Goal: Information Seeking & Learning: Learn about a topic

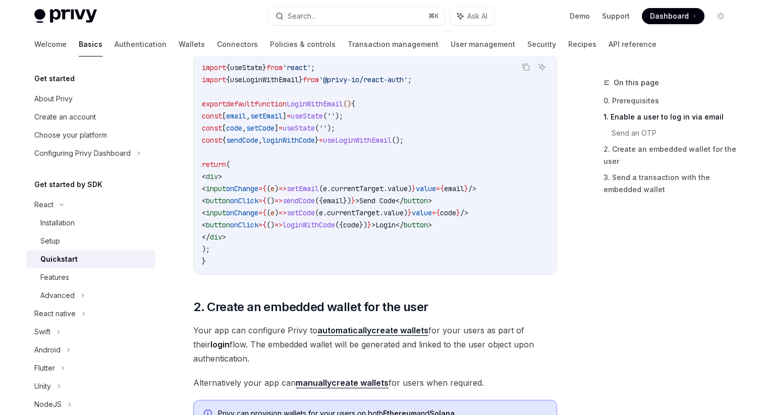
scroll to position [556, 0]
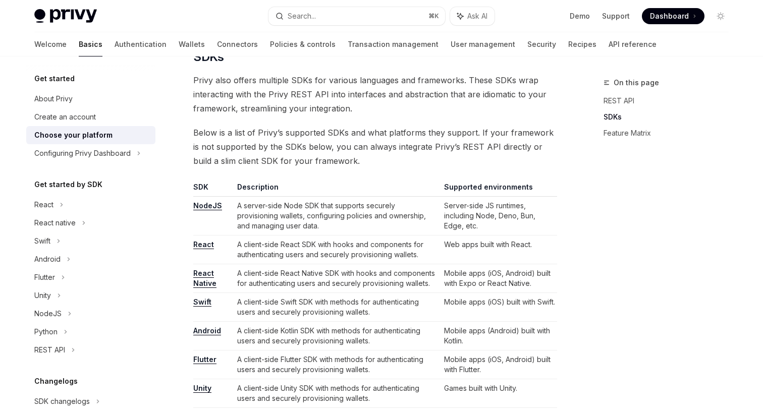
scroll to position [523, 0]
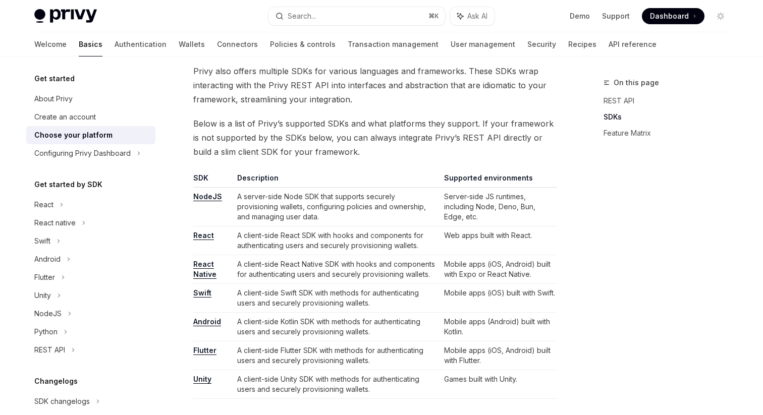
click at [198, 196] on link "NodeJS" at bounding box center [207, 196] width 29 height 9
click at [219, 199] on link "NodeJS" at bounding box center [207, 196] width 29 height 9
click at [568, 46] on link "Recipes" at bounding box center [582, 44] width 28 height 24
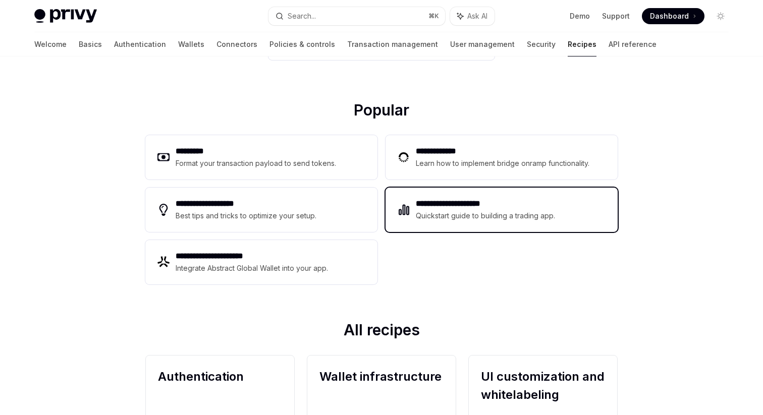
scroll to position [94, 0]
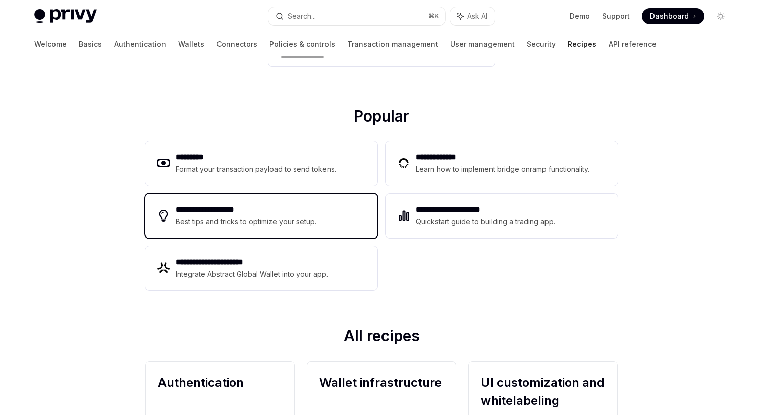
click at [335, 216] on div "**********" at bounding box center [261, 216] width 232 height 44
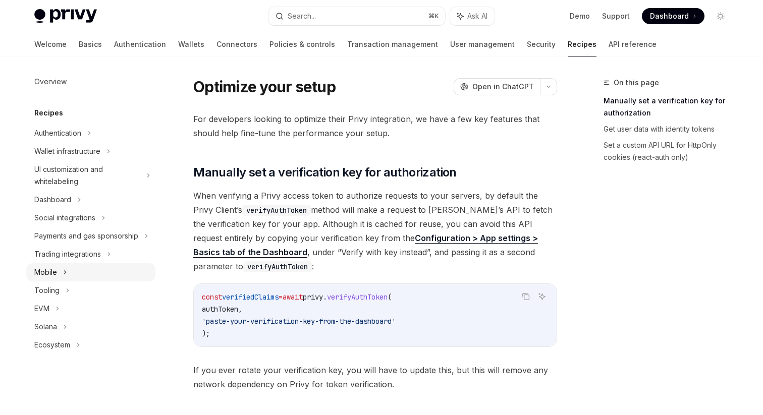
click at [48, 267] on div "Mobile" at bounding box center [45, 272] width 23 height 12
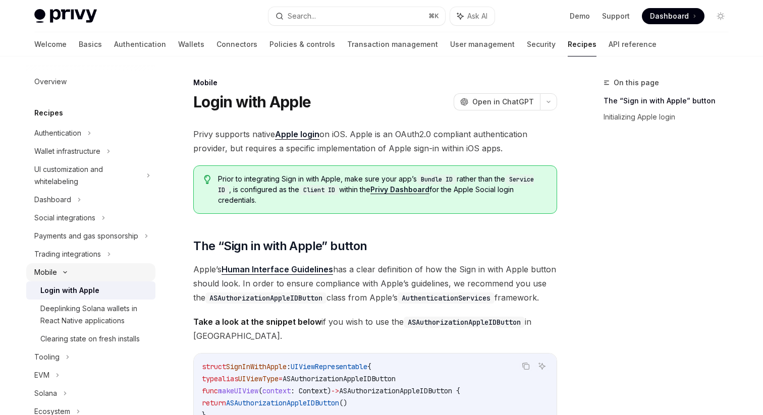
click at [48, 267] on div "Mobile" at bounding box center [45, 272] width 23 height 12
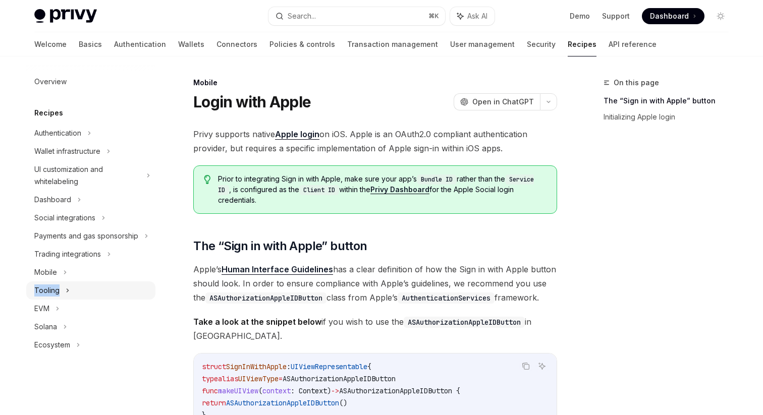
click at [58, 284] on div "Tooling" at bounding box center [46, 290] width 25 height 12
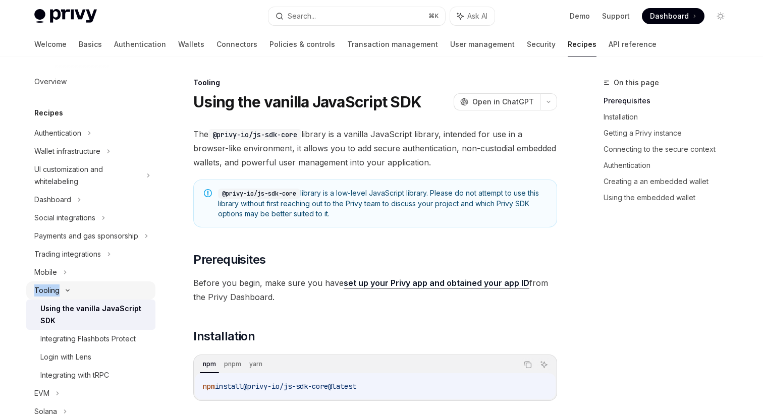
click at [58, 284] on div "Tooling" at bounding box center [46, 290] width 25 height 12
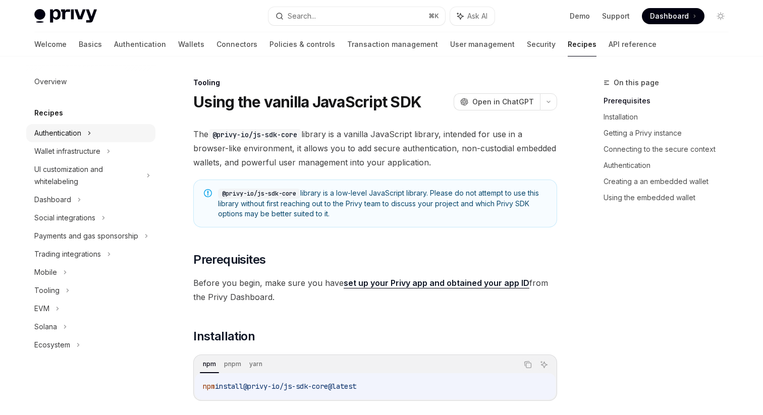
click at [63, 135] on div "Authentication" at bounding box center [57, 133] width 47 height 12
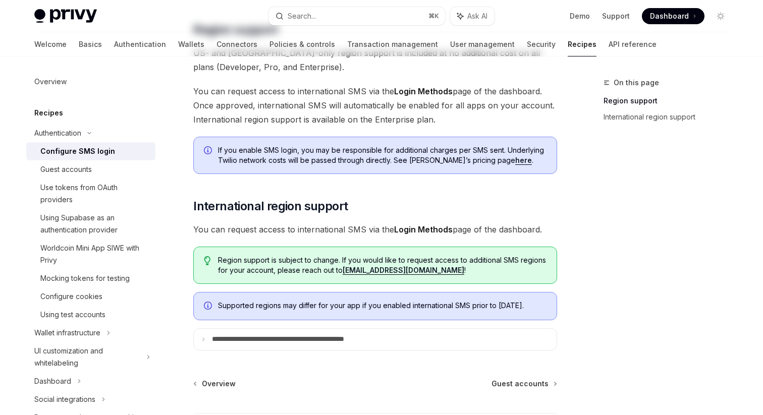
scroll to position [319, 0]
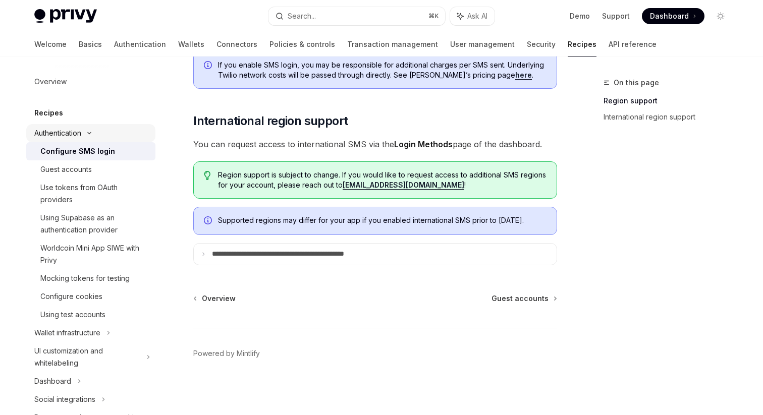
click at [66, 135] on div "Authentication" at bounding box center [57, 133] width 47 height 12
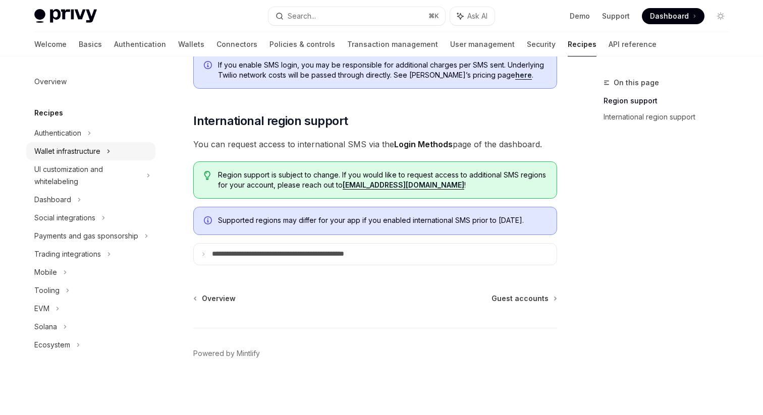
click at [65, 148] on div "Wallet infrastructure" at bounding box center [67, 151] width 66 height 12
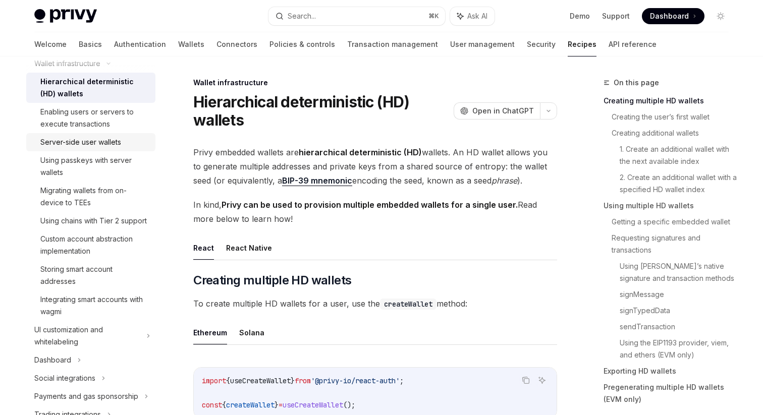
scroll to position [82, 0]
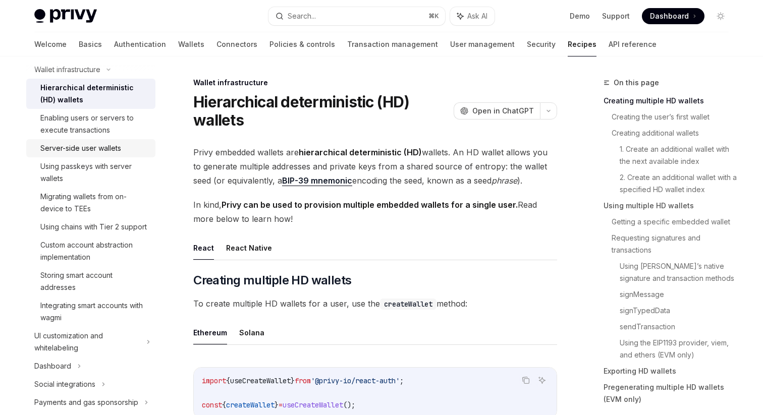
click at [80, 151] on div "Server-side user wallets" at bounding box center [80, 148] width 81 height 12
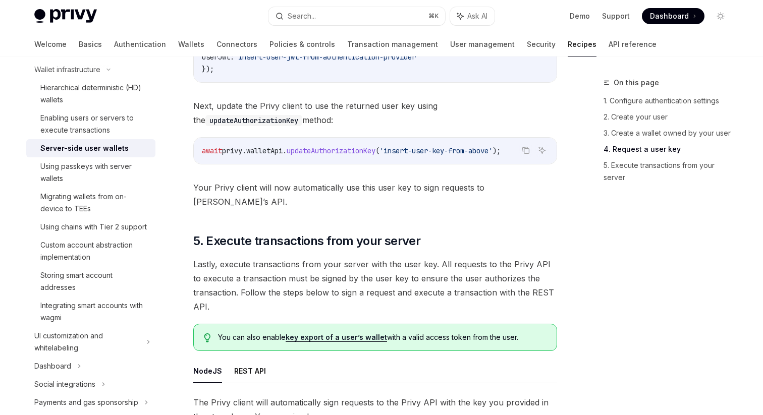
scroll to position [1932, 0]
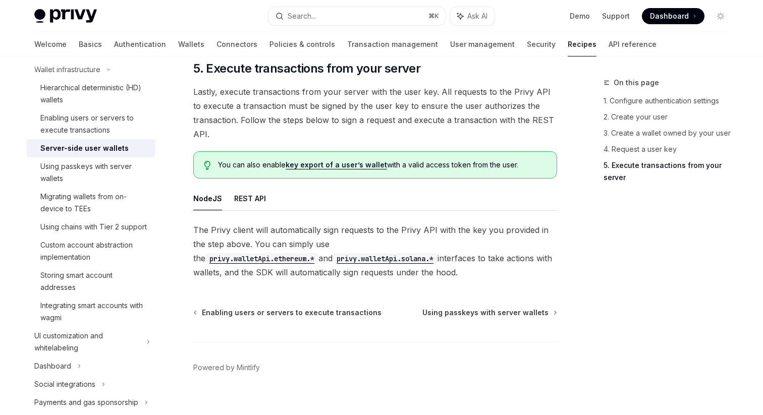
click at [567, 41] on link "Recipes" at bounding box center [581, 44] width 29 height 24
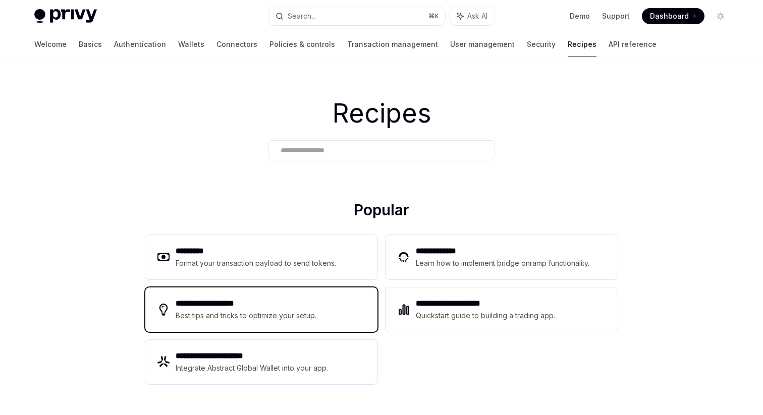
click at [247, 291] on div "**********" at bounding box center [261, 309] width 232 height 44
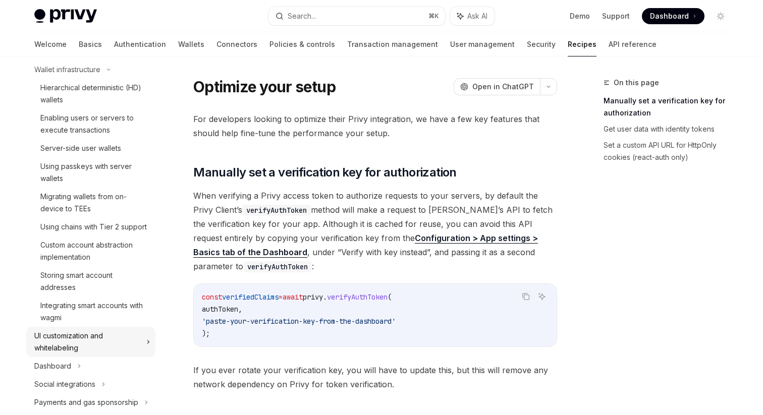
click at [59, 343] on div "UI customization and whitelabeling" at bounding box center [87, 342] width 106 height 24
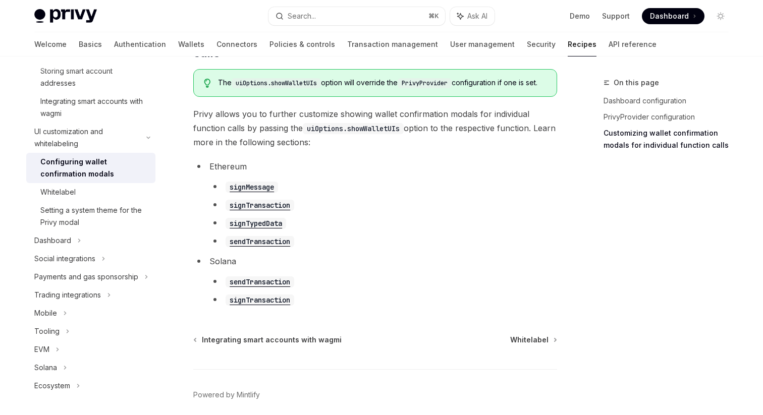
scroll to position [567, 0]
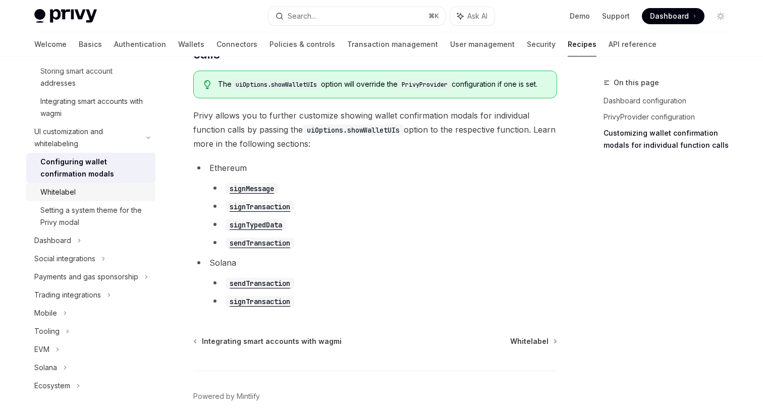
click at [85, 193] on div "Whitelabel" at bounding box center [94, 192] width 109 height 12
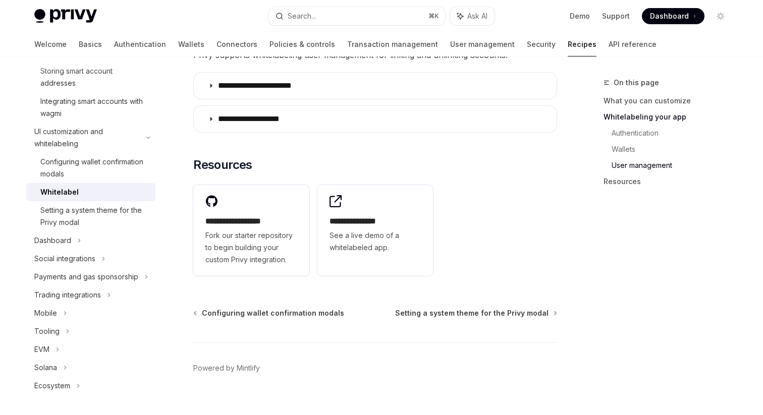
scroll to position [1364, 0]
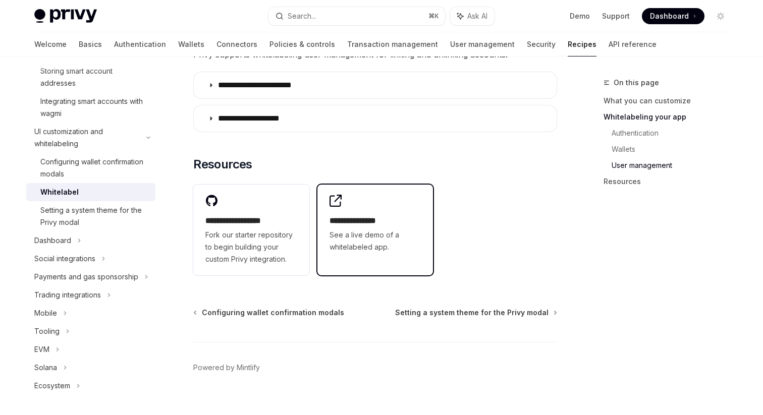
click at [342, 215] on h2 "**********" at bounding box center [375, 221] width 92 height 12
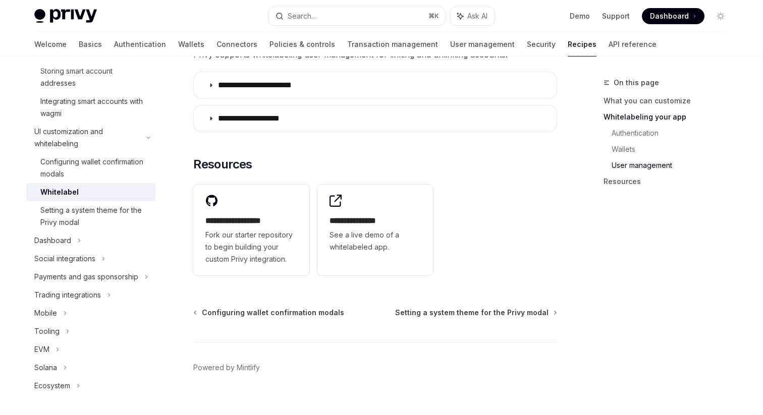
click at [75, 10] on img at bounding box center [65, 16] width 63 height 14
type textarea "*"
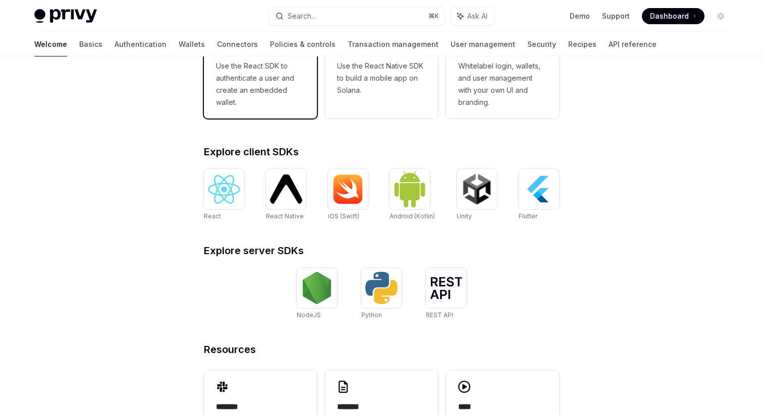
scroll to position [382, 0]
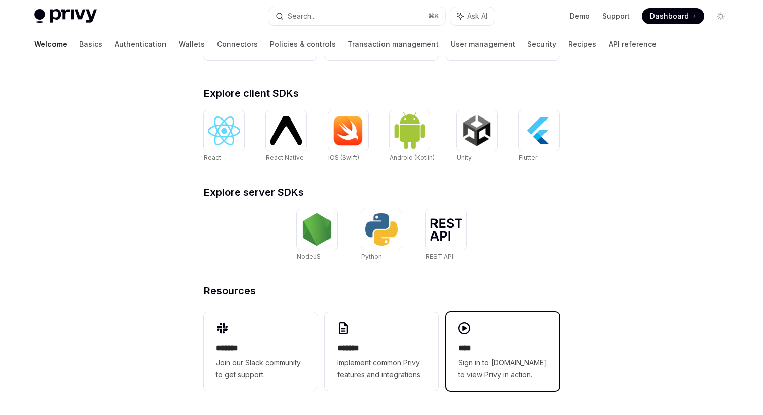
click at [542, 355] on div "**** Sign in to demo.privy.io to view Privy in action." at bounding box center [502, 361] width 89 height 38
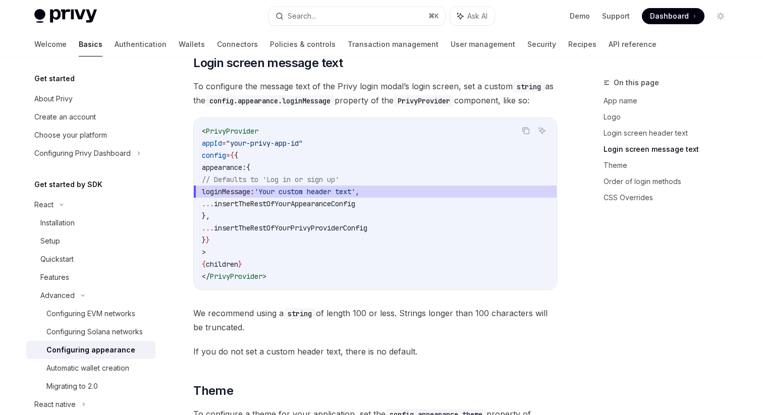
scroll to position [1155, 0]
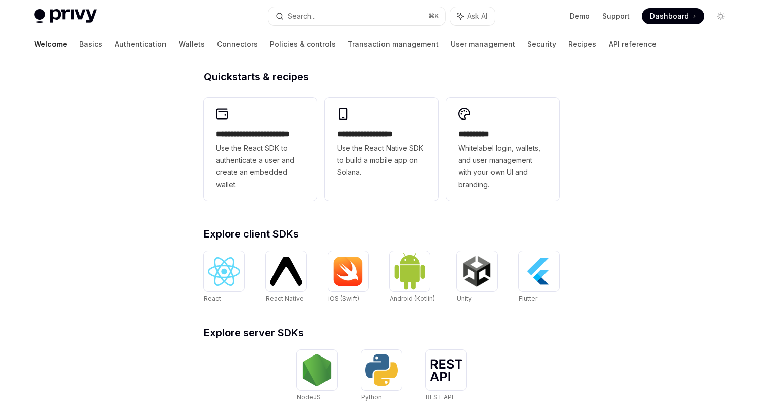
scroll to position [240, 0]
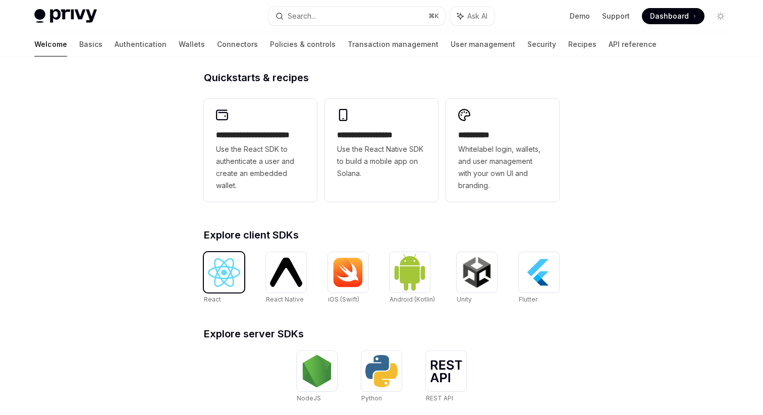
click at [215, 276] on img at bounding box center [224, 272] width 32 height 29
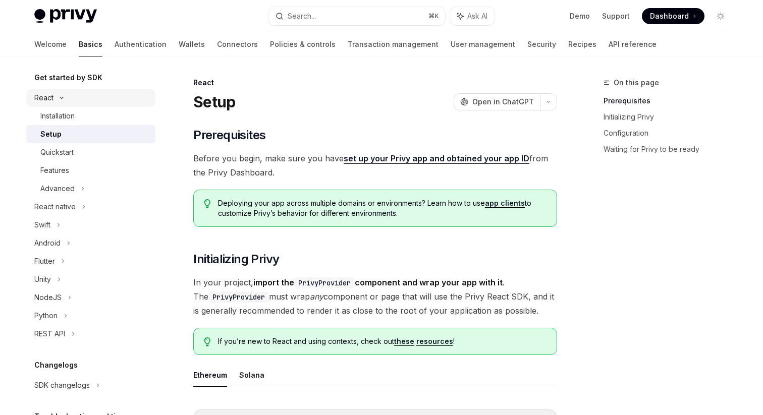
scroll to position [109, 0]
click at [52, 295] on div "NodeJS" at bounding box center [47, 296] width 27 height 12
type textarea "*"
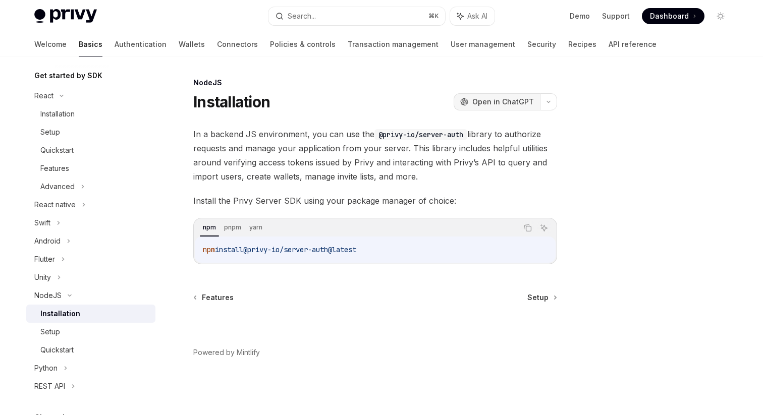
click at [484, 96] on button "OpenAI Open in ChatGPT" at bounding box center [496, 101] width 86 height 17
